Goal: Information Seeking & Learning: Learn about a topic

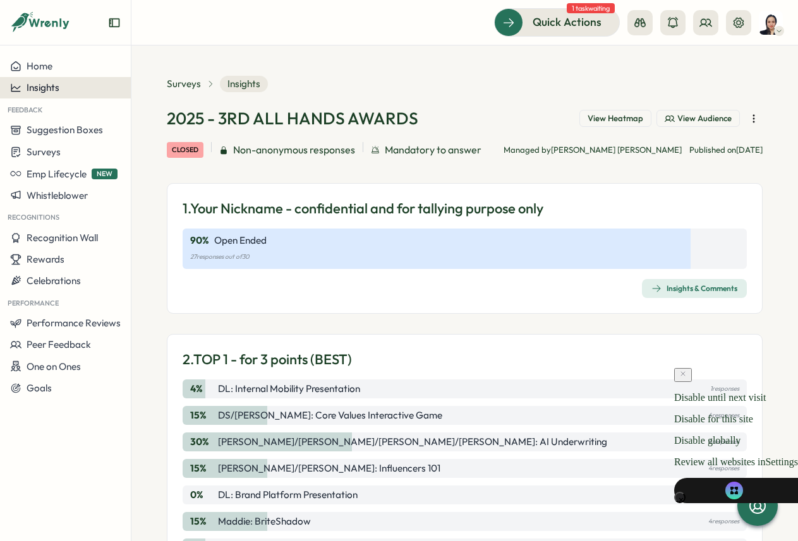
click at [69, 89] on div "Insights" at bounding box center [65, 87] width 111 height 11
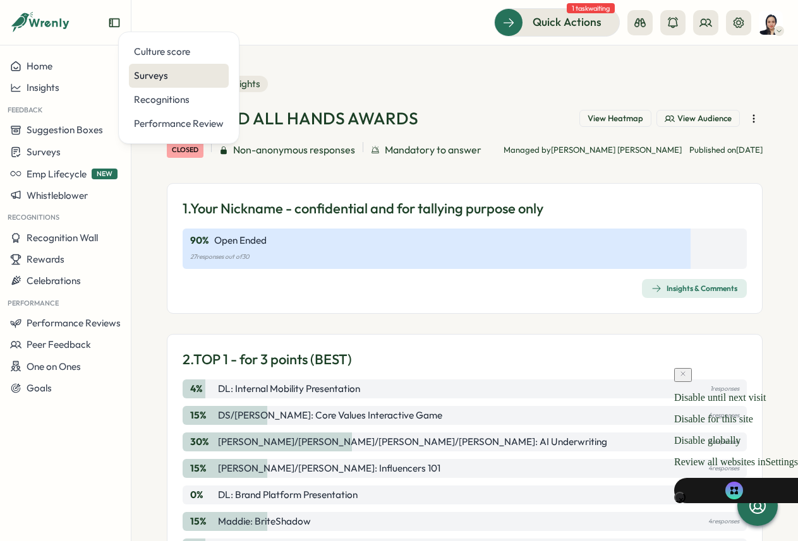
click at [152, 80] on div "Surveys" at bounding box center [179, 76] width 90 height 14
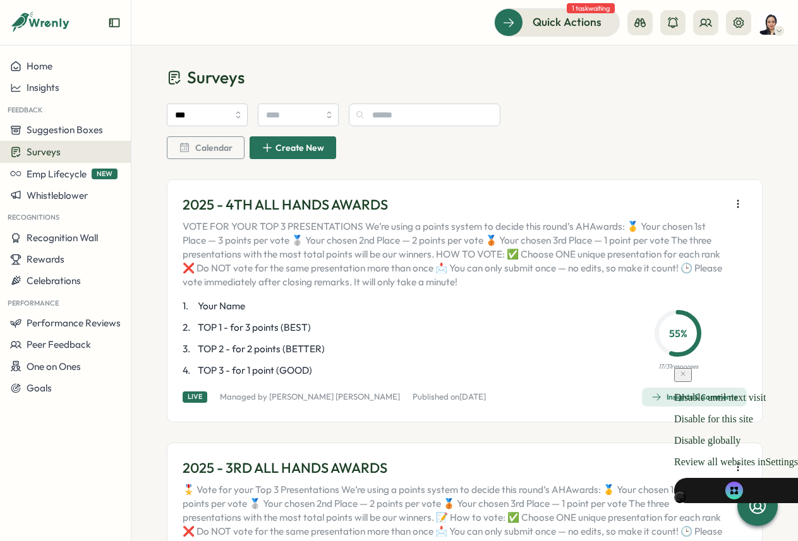
scroll to position [10, 0]
click at [665, 393] on div "Insights & Comments" at bounding box center [694, 397] width 86 height 10
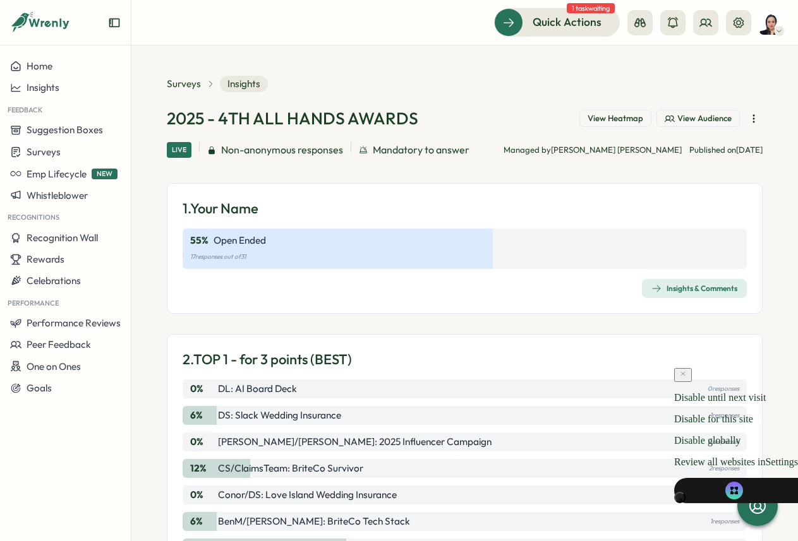
click at [747, 123] on icon "button" at bounding box center [753, 118] width 13 height 13
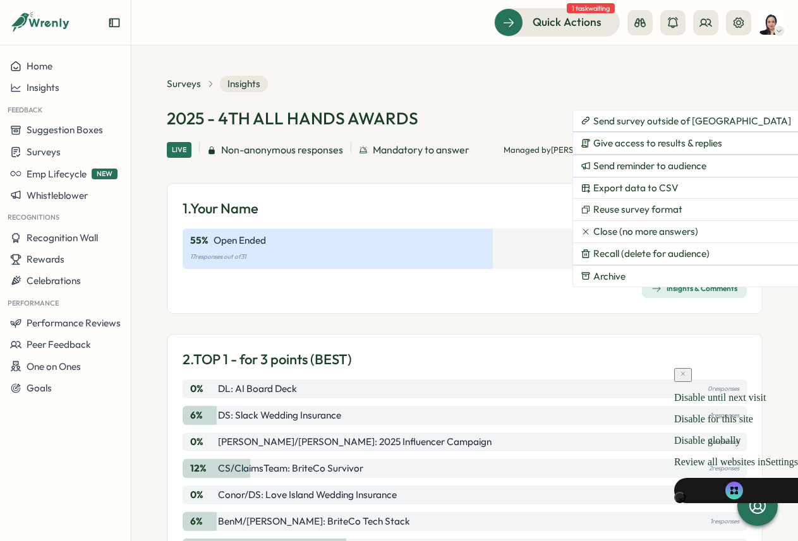
click at [647, 69] on section "Surveys Insights 2025 - 4TH ALL HANDS AWARDS View Heatmap View Audience Live No…" at bounding box center [464, 293] width 666 height 496
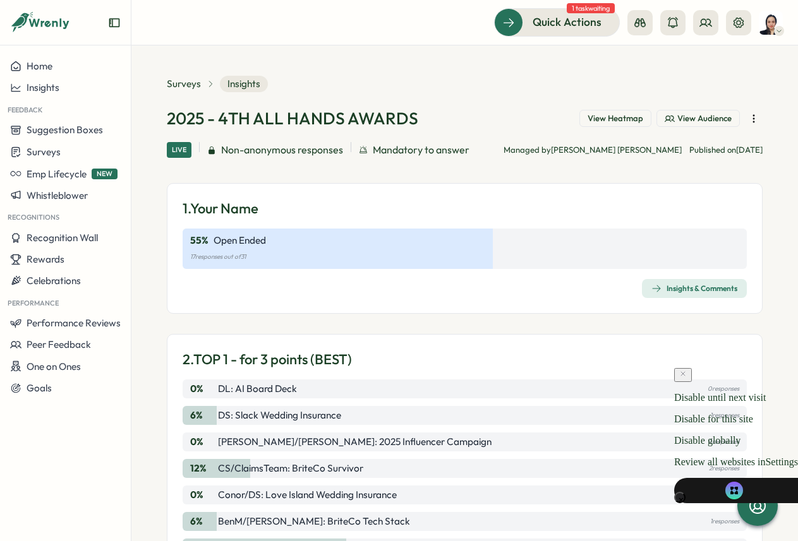
click at [676, 287] on div "Insights & Comments" at bounding box center [694, 289] width 86 height 10
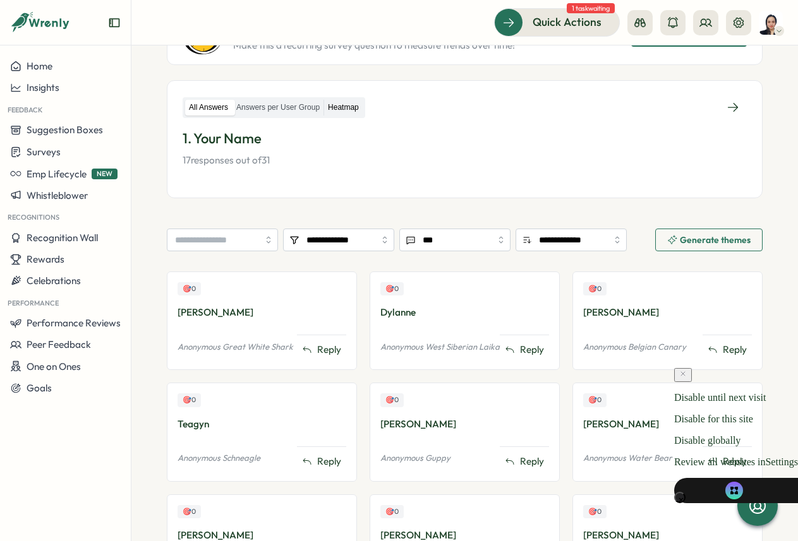
scroll to position [59, 0]
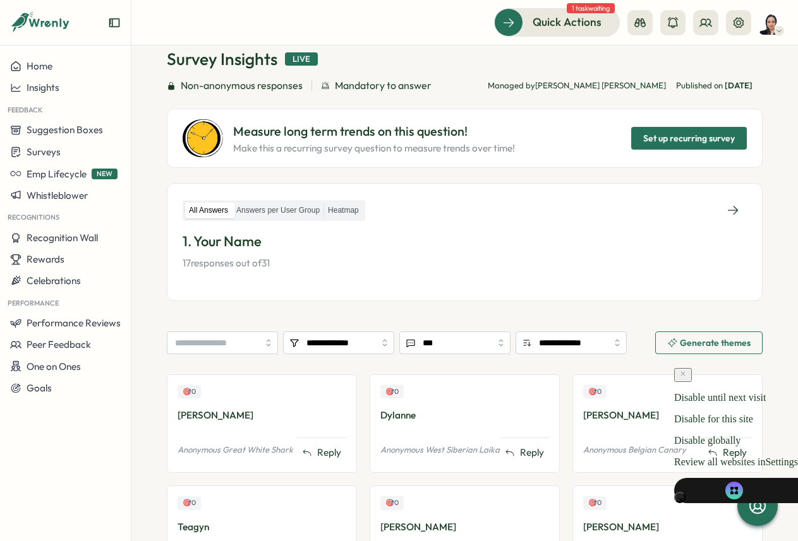
click at [252, 265] on p "17 responses out of 31" at bounding box center [465, 263] width 564 height 14
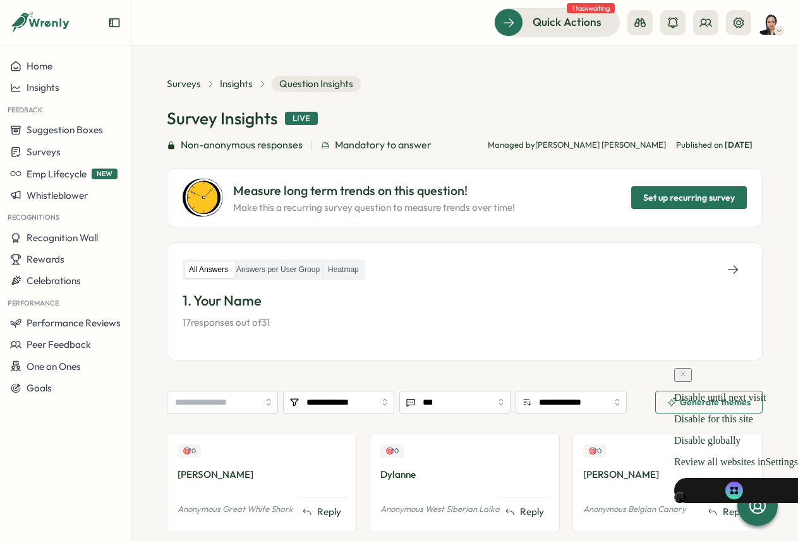
scroll to position [539, 0]
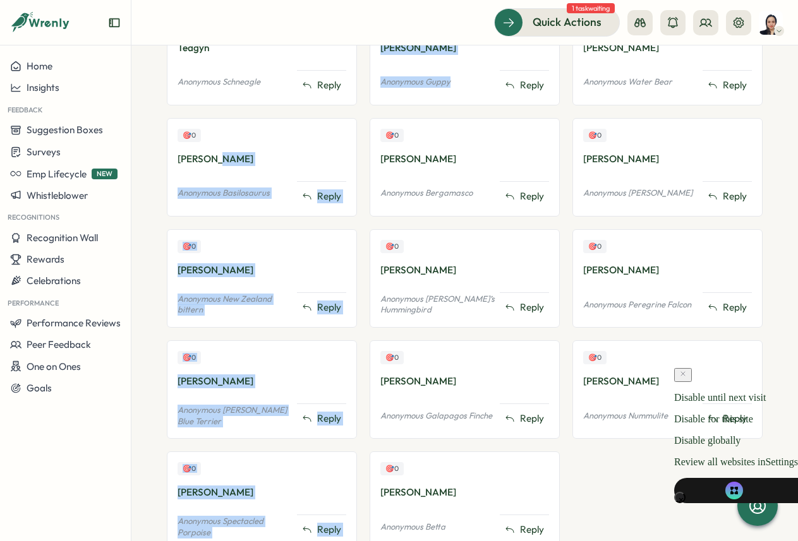
drag, startPoint x: 325, startPoint y: 159, endPoint x: 465, endPoint y: 103, distance: 151.4
click at [454, 90] on div "🎯 0 [PERSON_NAME] Anonymous Great White Shark Reply 🎯 0 Teagyn Anonymous Schnea…" at bounding box center [464, 228] width 595 height 667
